Goal: Check status: Check status

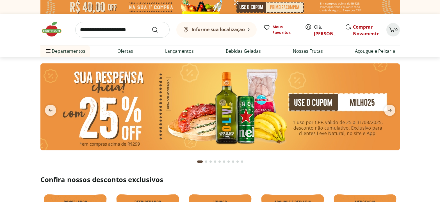
click at [323, 30] on span "Olá, Carlos" at bounding box center [326, 30] width 25 height 13
click at [322, 31] on link "[PERSON_NAME]" at bounding box center [332, 34] width 37 height 6
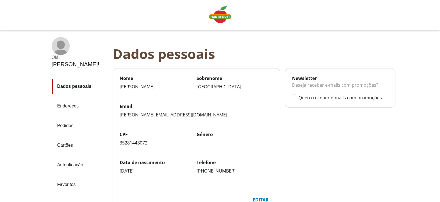
click at [66, 118] on link "Pedidos" at bounding box center [80, 125] width 56 height 15
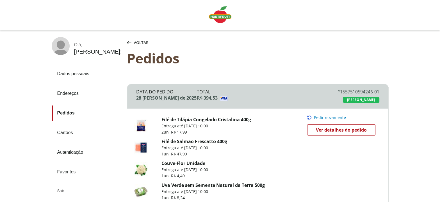
click at [337, 134] on span "Ver detalhes do pedido" at bounding box center [341, 130] width 51 height 8
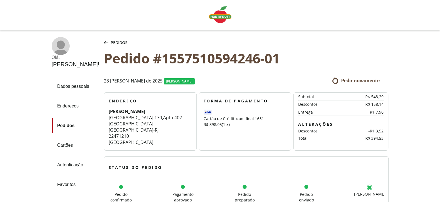
click at [217, 13] on img "Linha de sessão" at bounding box center [220, 14] width 22 height 17
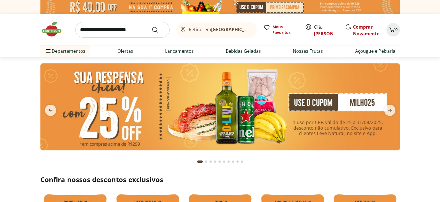
click at [317, 30] on span "[PERSON_NAME]" at bounding box center [326, 30] width 25 height 13
click at [319, 33] on link "[PERSON_NAME]" at bounding box center [332, 34] width 37 height 6
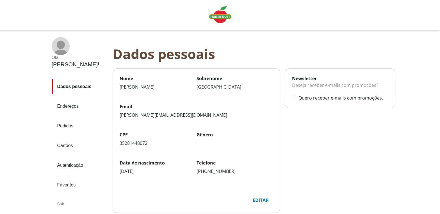
click at [66, 118] on link "Pedidos" at bounding box center [80, 125] width 56 height 15
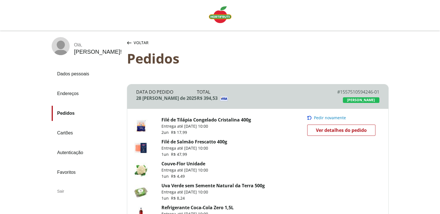
click at [342, 134] on span "Ver detalhes do pedido" at bounding box center [341, 130] width 51 height 8
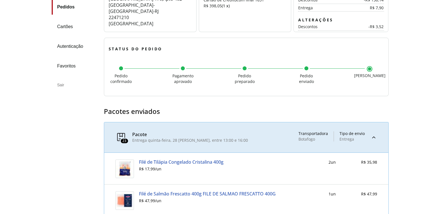
scroll to position [156, 0]
